Goal: Task Accomplishment & Management: Use online tool/utility

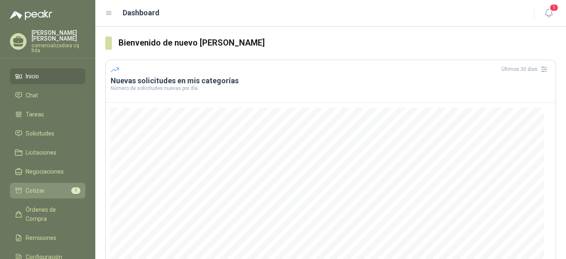
click at [35, 190] on span "Cotizar" at bounding box center [35, 190] width 19 height 9
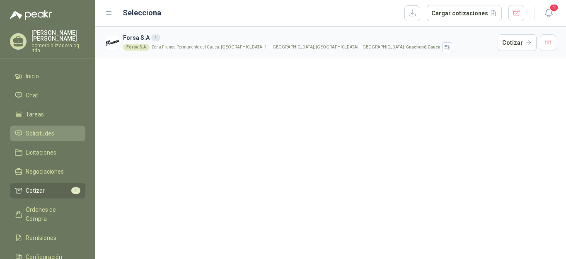
click at [42, 133] on span "Solicitudes" at bounding box center [40, 133] width 29 height 9
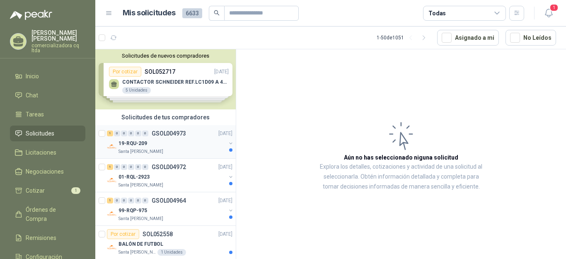
click at [157, 135] on p "GSOL004973" at bounding box center [169, 134] width 34 height 6
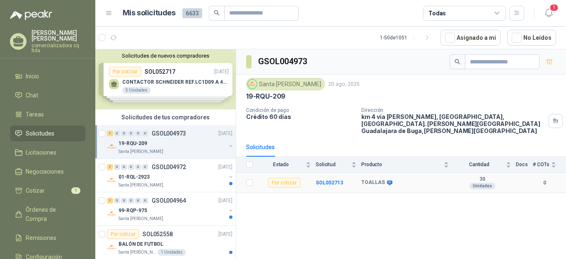
click at [372, 179] on b "TOALLAS" at bounding box center [373, 182] width 24 height 7
click at [333, 180] on b "SOL052713" at bounding box center [329, 183] width 27 height 6
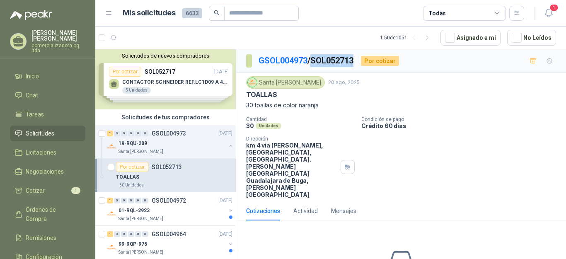
drag, startPoint x: 316, startPoint y: 59, endPoint x: 359, endPoint y: 59, distance: 43.1
click at [359, 59] on div "GSOL004973 / SOL052713 Por cotizar" at bounding box center [322, 60] width 153 height 13
copy p "SOL052713"
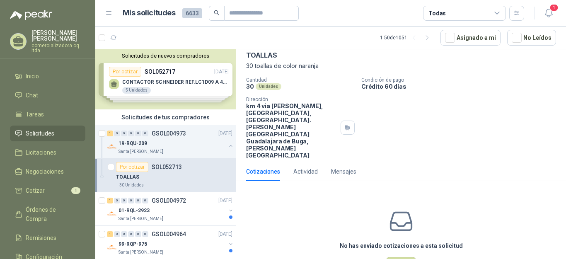
scroll to position [43, 0]
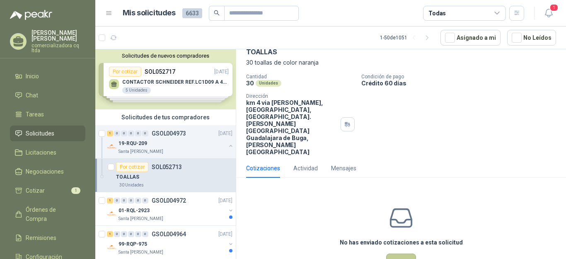
click at [394, 254] on button "Cotizar" at bounding box center [401, 262] width 30 height 16
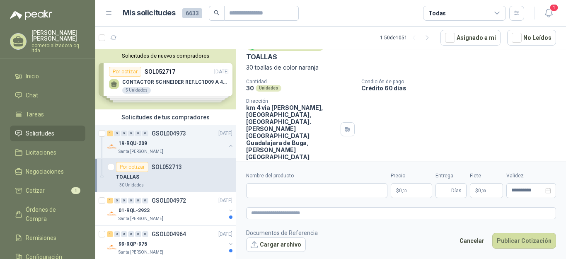
scroll to position [37, 0]
click at [264, 193] on input "Nombre del producto" at bounding box center [316, 190] width 141 height 15
type input "**********"
click at [410, 192] on p "$ 0 ,00" at bounding box center [411, 190] width 41 height 15
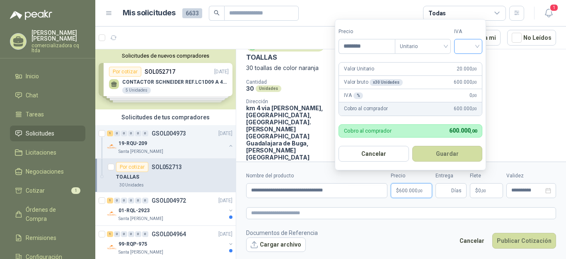
click at [479, 44] on div at bounding box center [468, 46] width 28 height 15
type input "********"
click at [467, 62] on div "19%" at bounding box center [469, 63] width 15 height 9
click at [446, 155] on button "Guardar" at bounding box center [448, 154] width 71 height 16
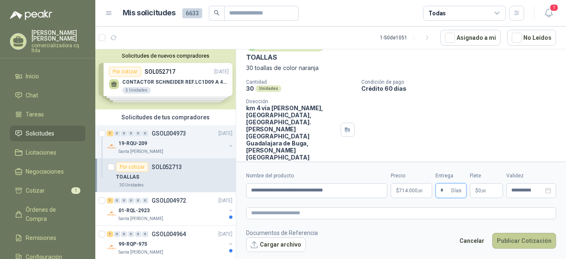
type input "*"
click at [525, 239] on button "Publicar Cotización" at bounding box center [524, 241] width 64 height 16
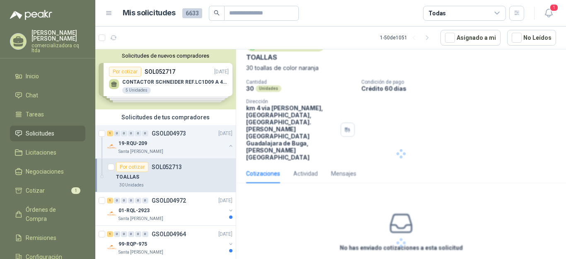
scroll to position [0, 0]
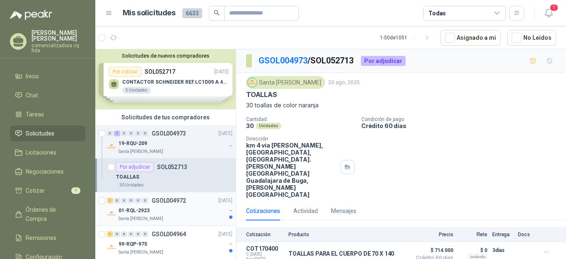
click at [146, 211] on p "01-RQL-2923" at bounding box center [133, 211] width 31 height 8
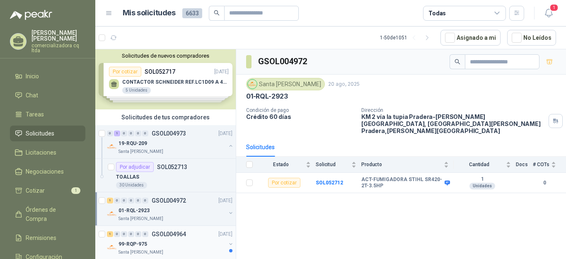
click at [139, 244] on p "99-RQP-975" at bounding box center [132, 244] width 29 height 8
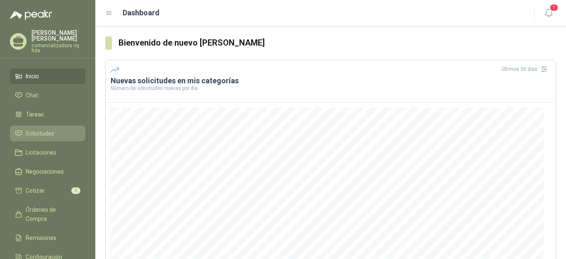
click at [42, 134] on span "Solicitudes" at bounding box center [40, 133] width 29 height 9
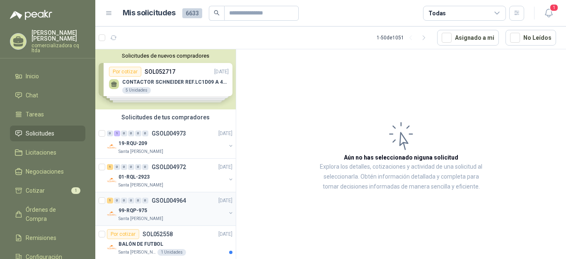
click at [130, 209] on p "99-RQP-975" at bounding box center [132, 211] width 29 height 8
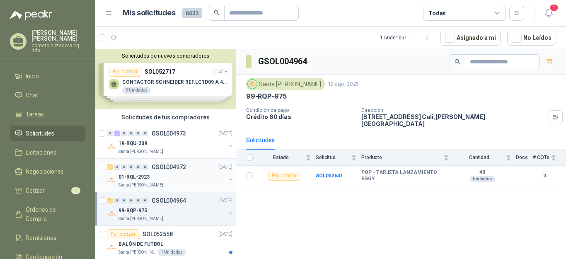
click at [129, 179] on p "01-RQL-2923" at bounding box center [133, 177] width 31 height 8
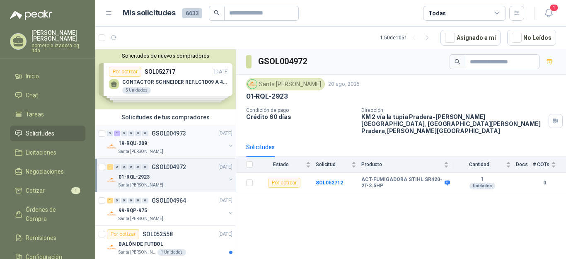
click at [136, 145] on p "19-RQU-209" at bounding box center [132, 144] width 29 height 8
